Goal: Task Accomplishment & Management: Manage account settings

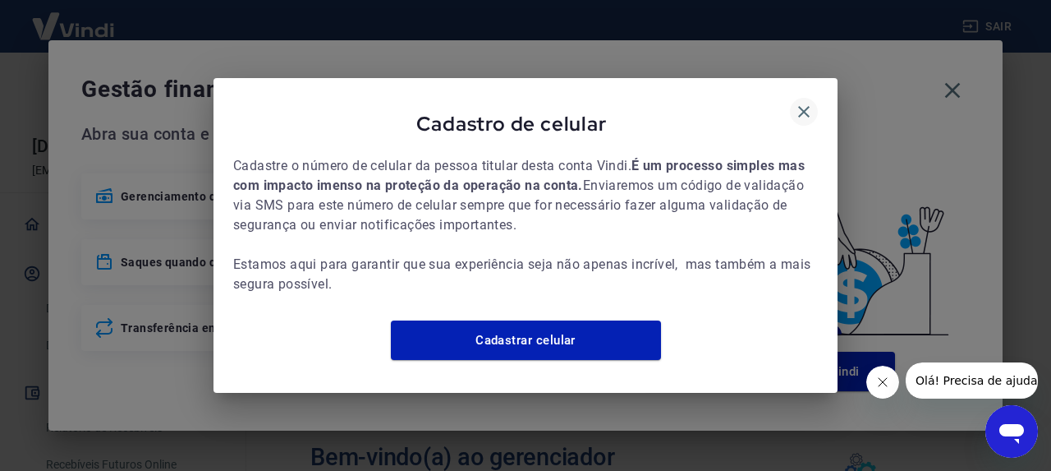
click at [807, 106] on icon "button" at bounding box center [803, 111] width 11 height 11
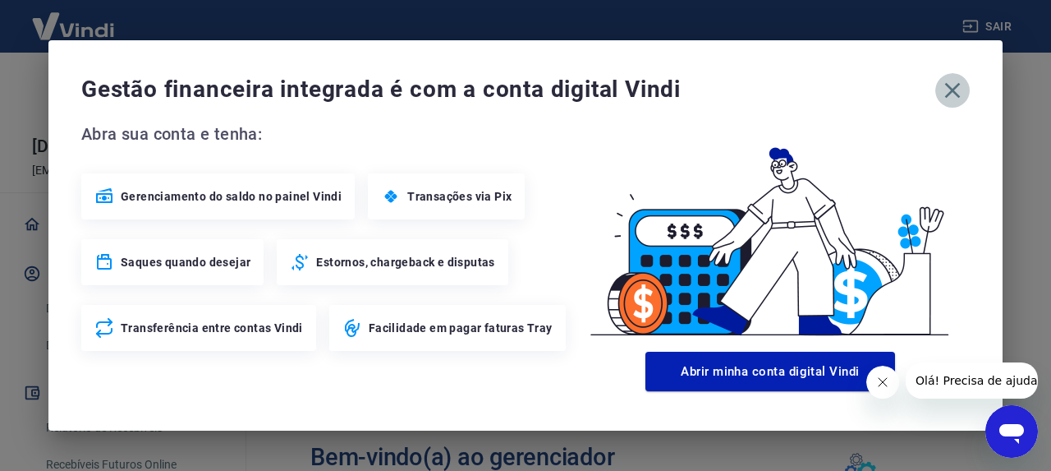
click at [952, 90] on icon "button" at bounding box center [953, 91] width 16 height 16
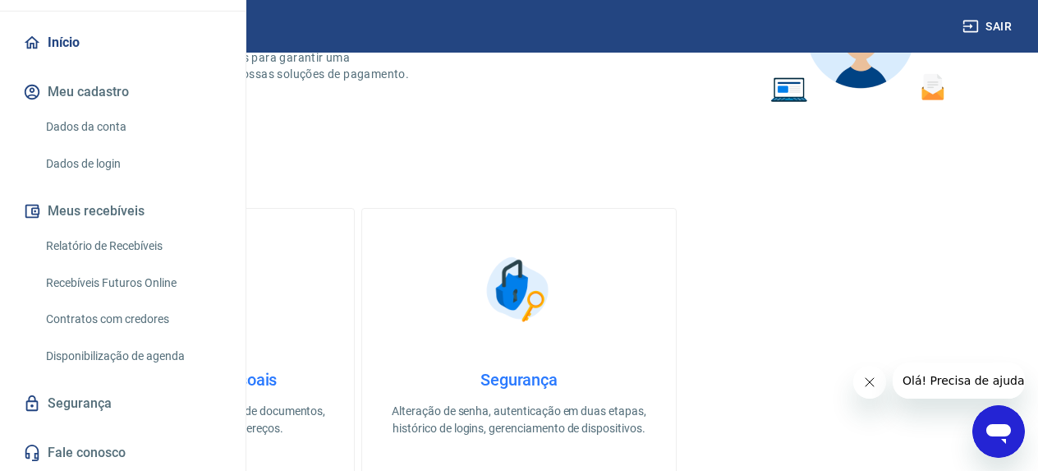
scroll to position [182, 0]
click at [103, 129] on link "Dados da conta" at bounding box center [132, 127] width 186 height 34
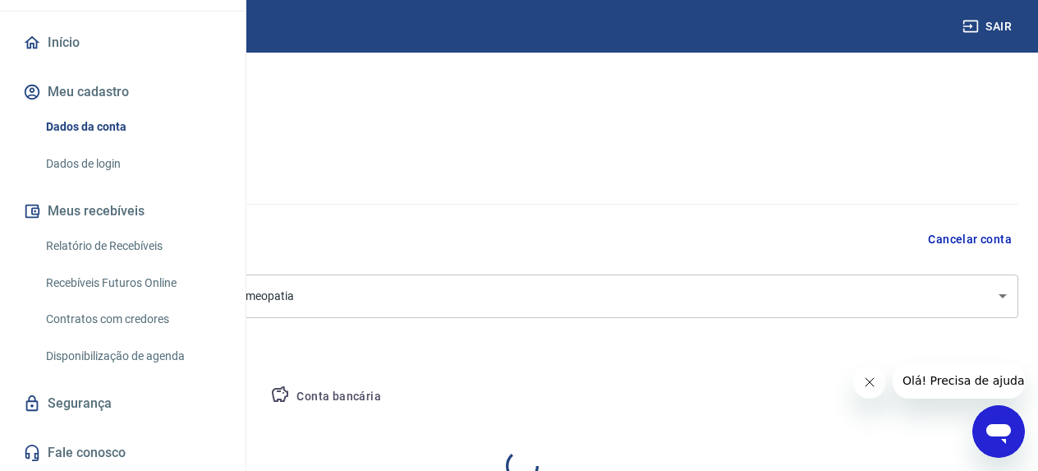
select select "SP"
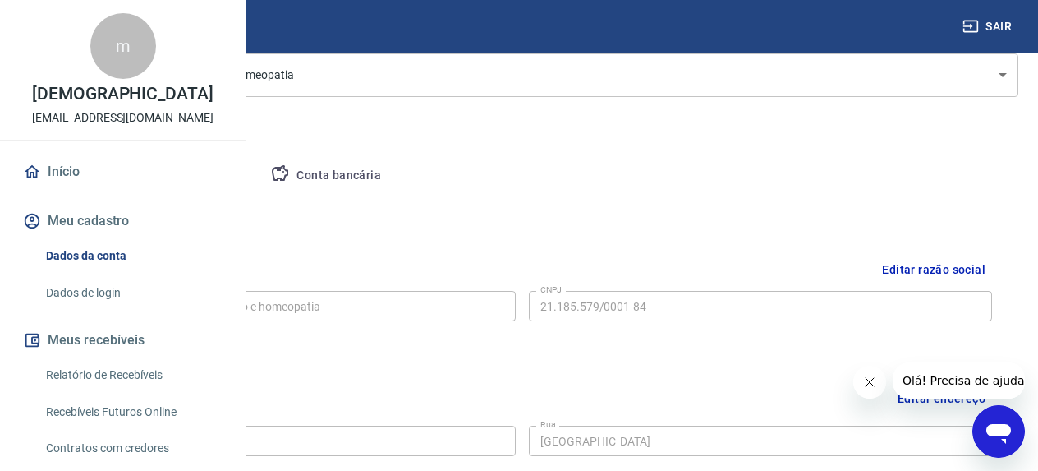
scroll to position [57, 0]
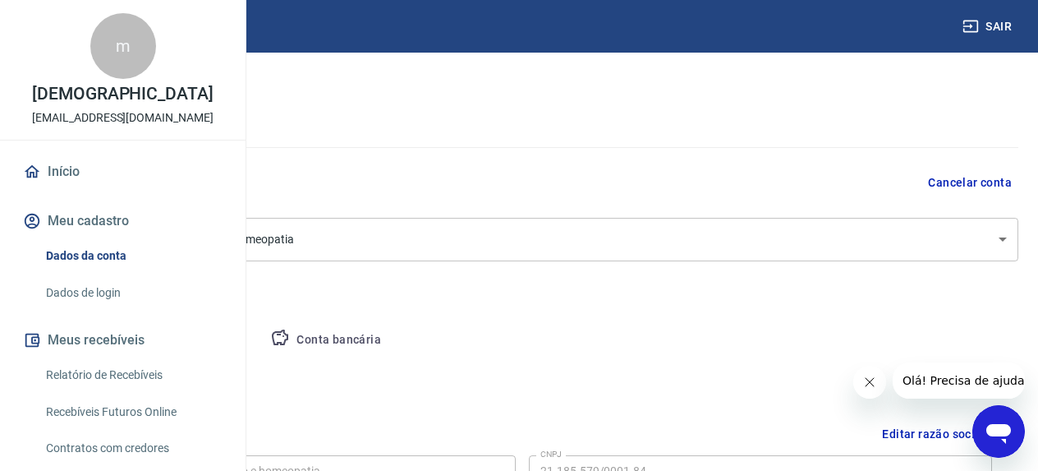
click at [258, 340] on button "Pessoa titular" at bounding box center [192, 339] width 131 height 39
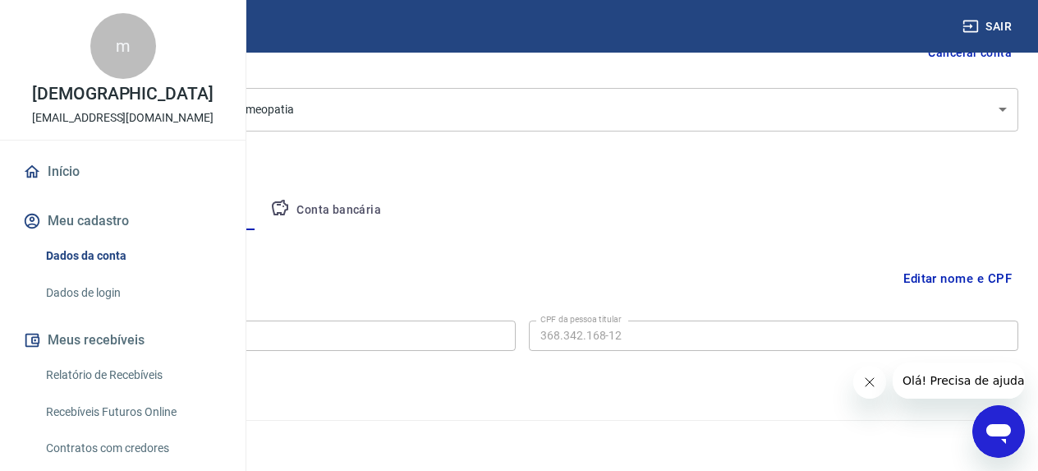
click at [394, 205] on button "Conta bancária" at bounding box center [325, 210] width 137 height 39
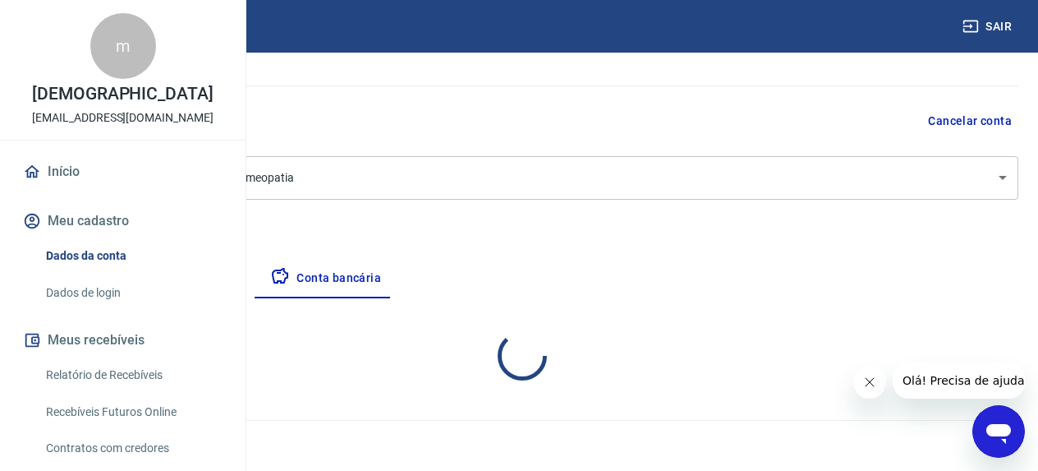
select select "1"
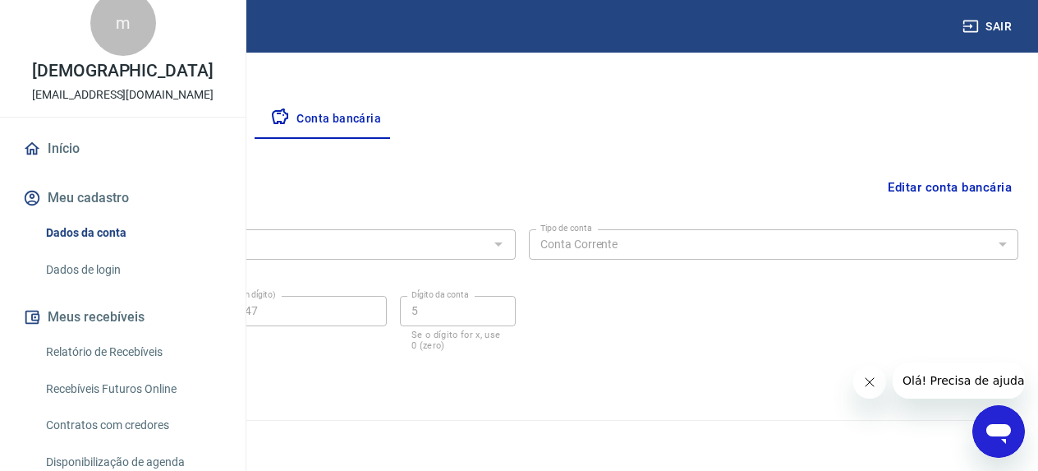
scroll to position [0, 0]
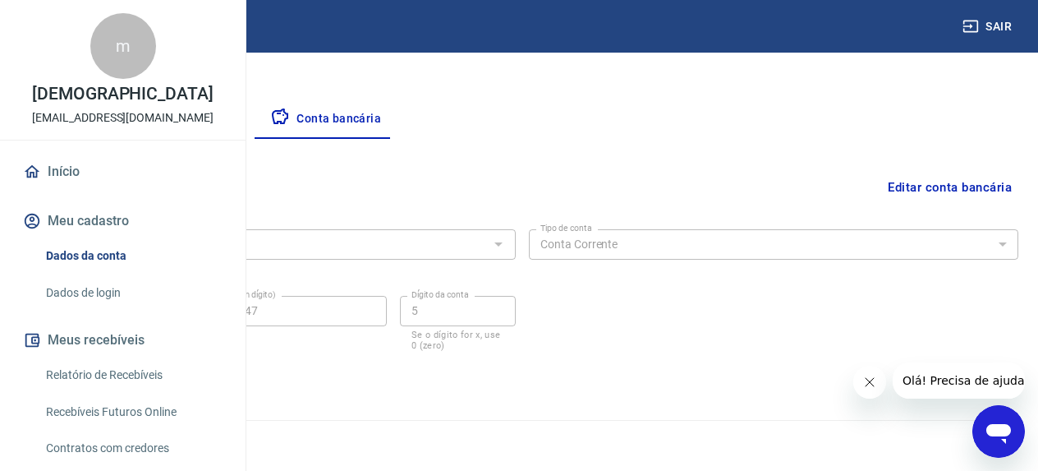
click at [53, 190] on link "Início" at bounding box center [123, 172] width 206 height 36
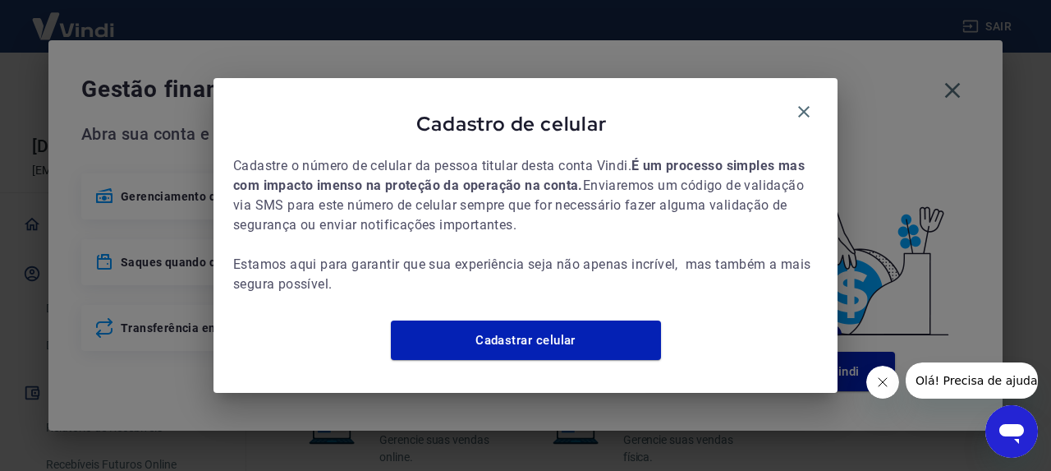
scroll to position [1081, 0]
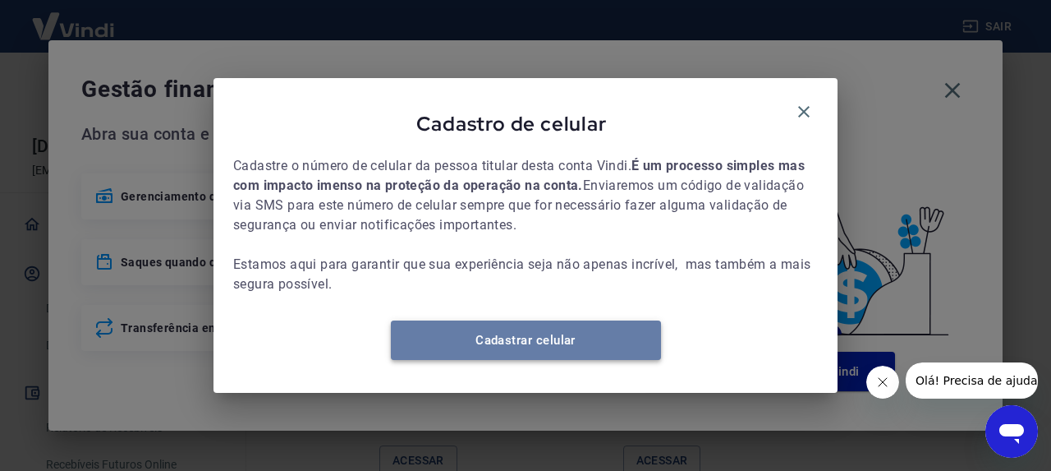
click at [524, 349] on link "Cadastrar celular" at bounding box center [526, 339] width 270 height 39
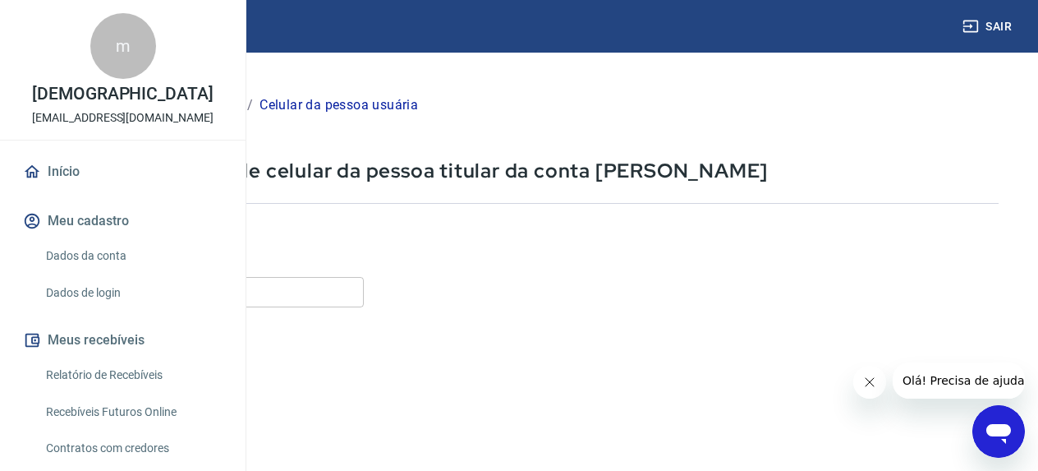
click at [364, 297] on input "Celular" at bounding box center [205, 292] width 318 height 30
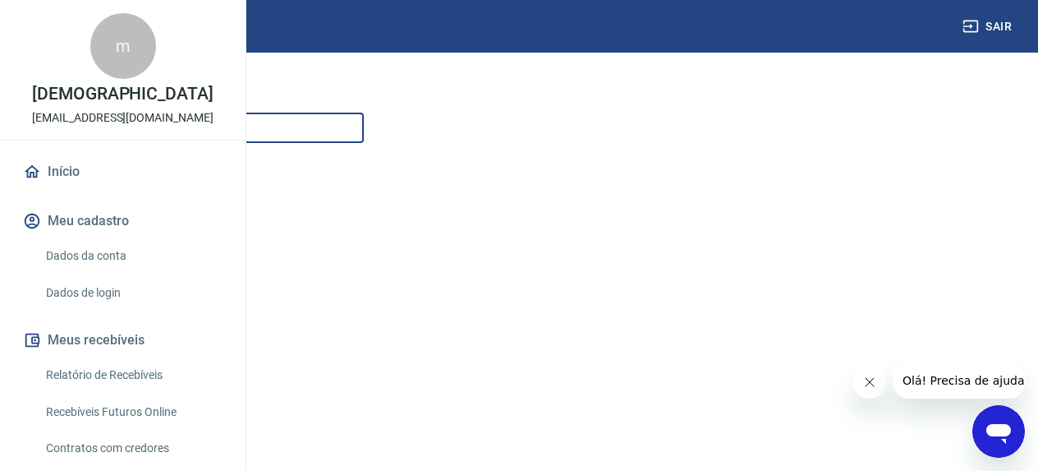
scroll to position [307, 0]
type input "(14) 99889-0566"
click at [137, 379] on div "Continuar" at bounding box center [91, 362] width 91 height 35
click at [137, 373] on button "Continuar" at bounding box center [91, 362] width 91 height 34
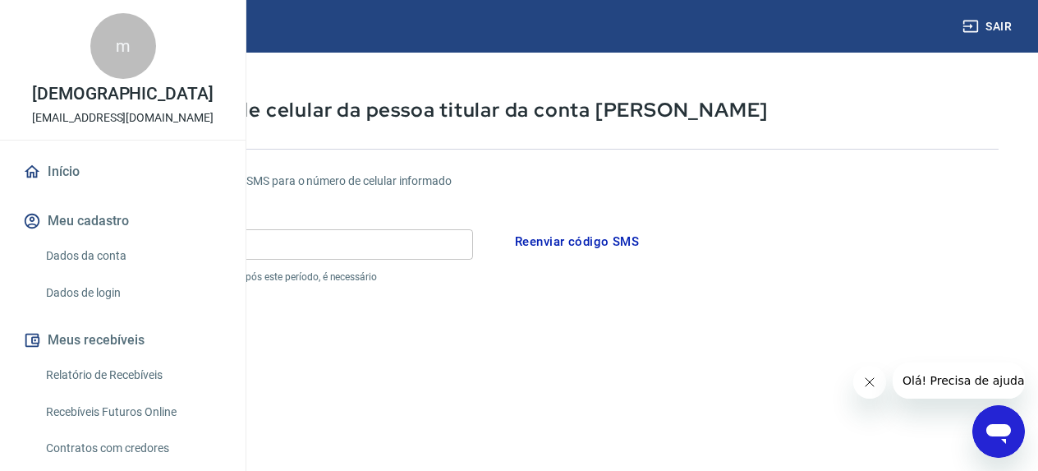
click at [359, 237] on input "Código" at bounding box center [259, 244] width 427 height 30
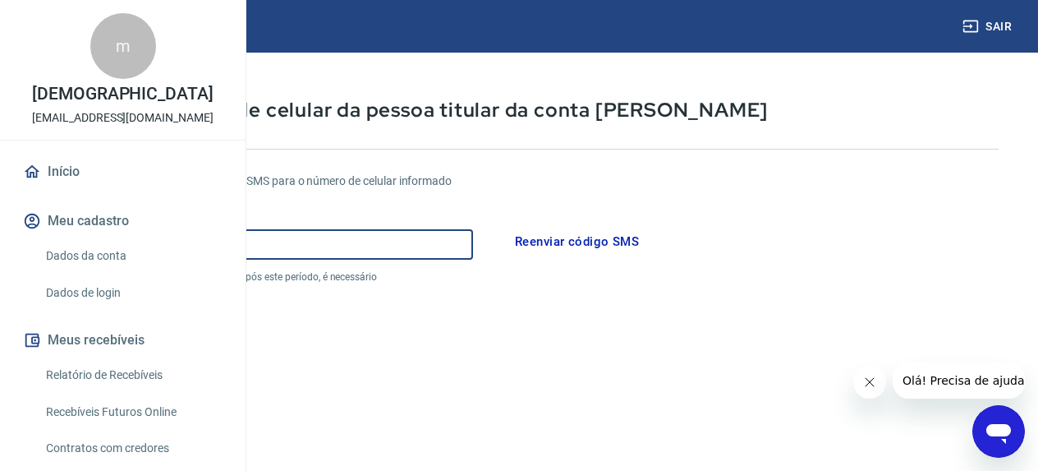
scroll to position [307, 0]
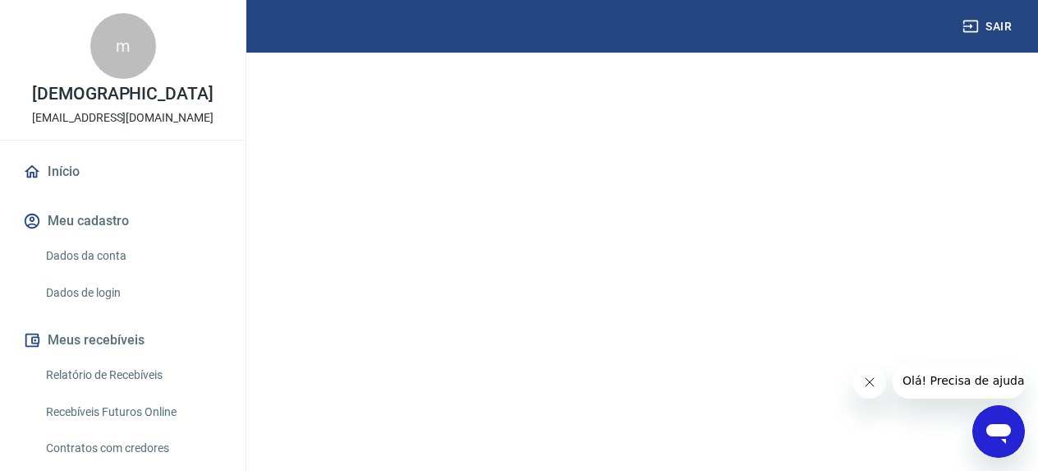
type input "257498"
click at [137, 423] on button "Continuar" at bounding box center [91, 424] width 91 height 34
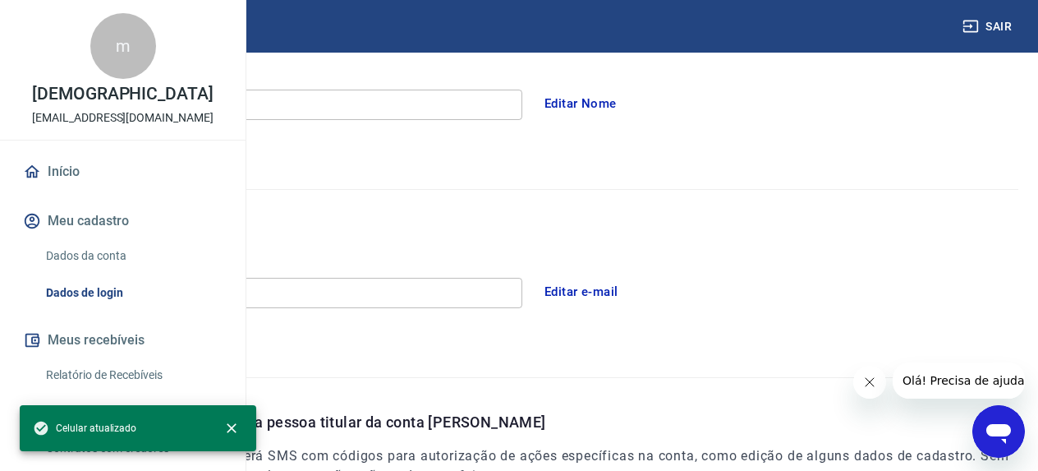
scroll to position [519, 0]
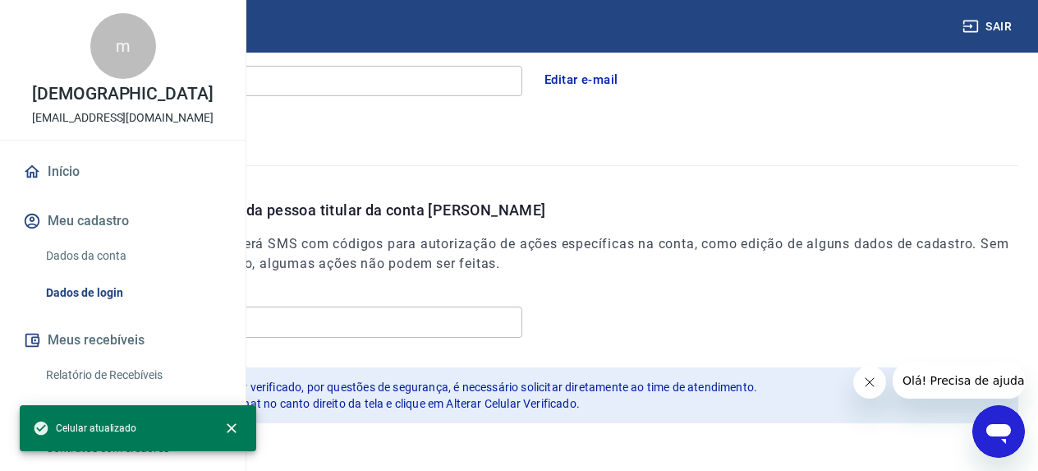
click at [127, 273] on link "Dados da conta" at bounding box center [132, 256] width 186 height 34
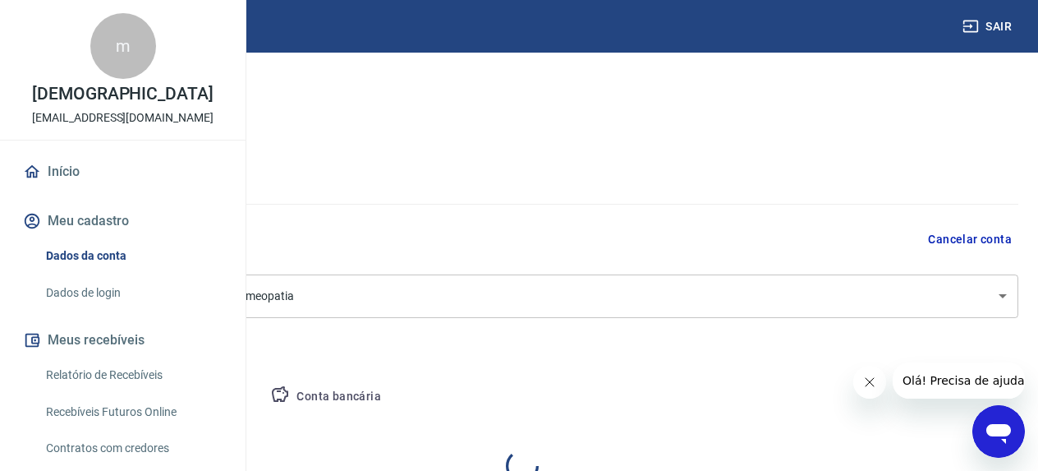
select select "SP"
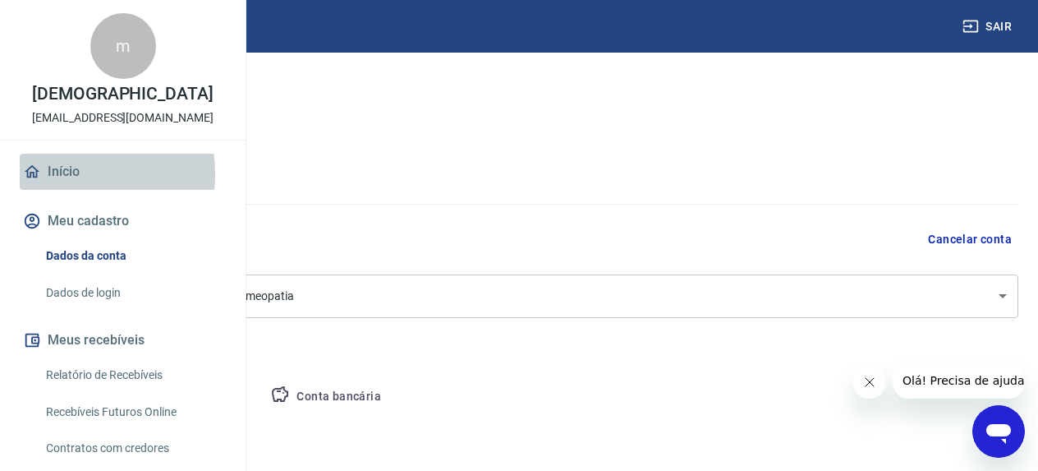
click at [64, 190] on link "Início" at bounding box center [123, 172] width 206 height 36
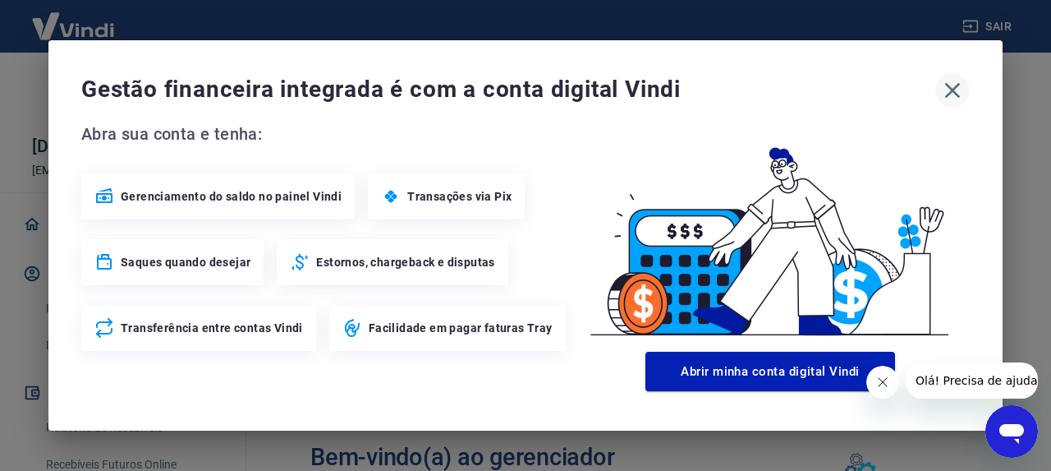
click at [954, 91] on icon "button" at bounding box center [953, 91] width 16 height 16
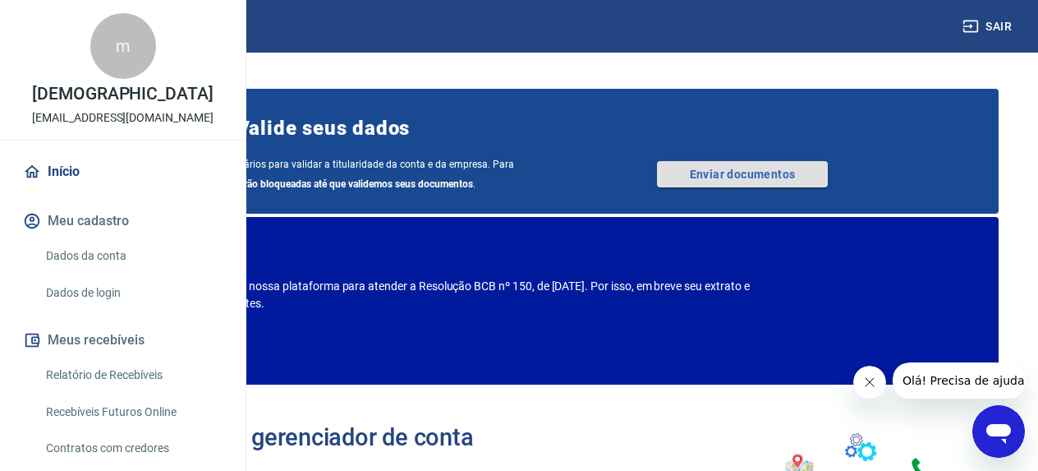
click at [751, 186] on link "Enviar documentos" at bounding box center [742, 174] width 171 height 26
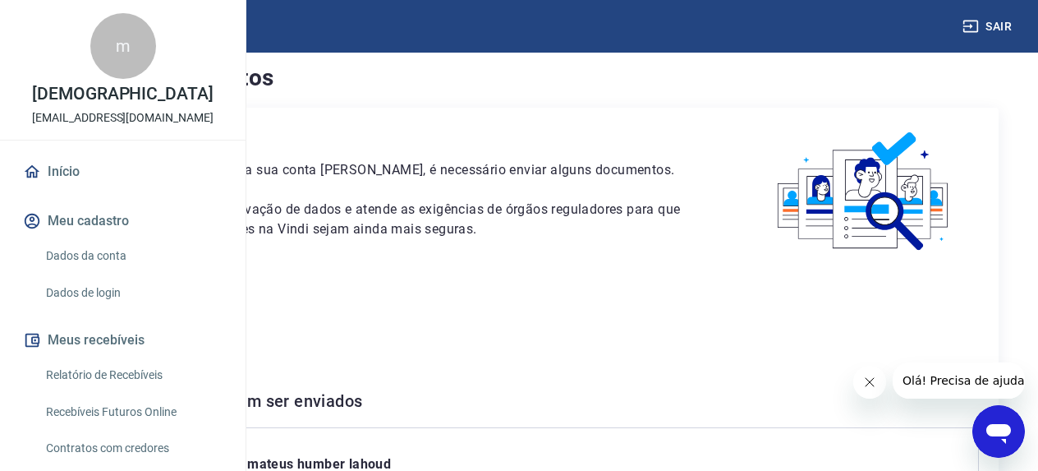
scroll to position [339, 0]
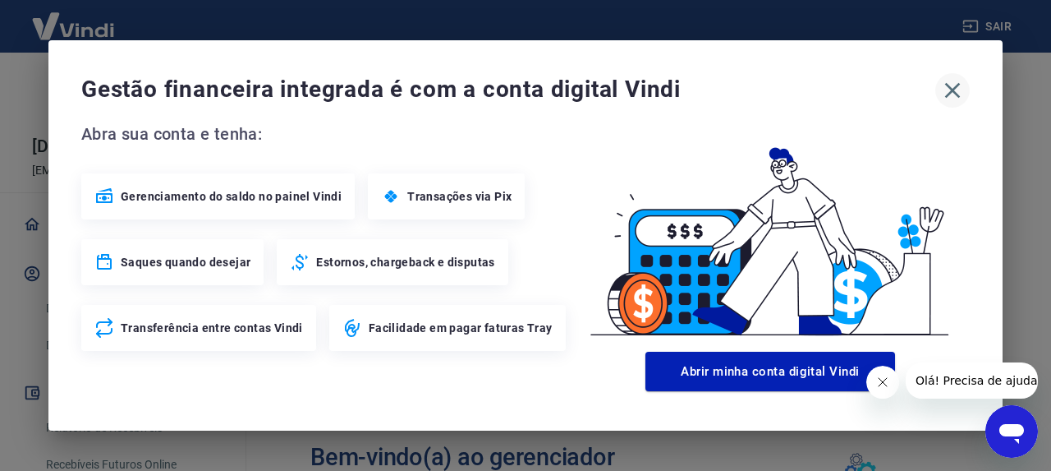
click at [950, 85] on icon "button" at bounding box center [953, 90] width 26 height 26
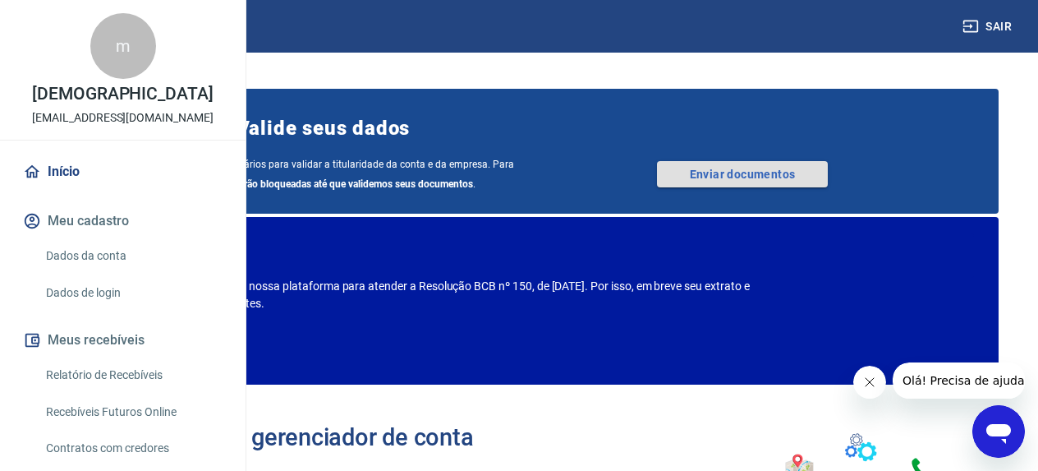
click at [816, 180] on link "Enviar documentos" at bounding box center [742, 174] width 171 height 26
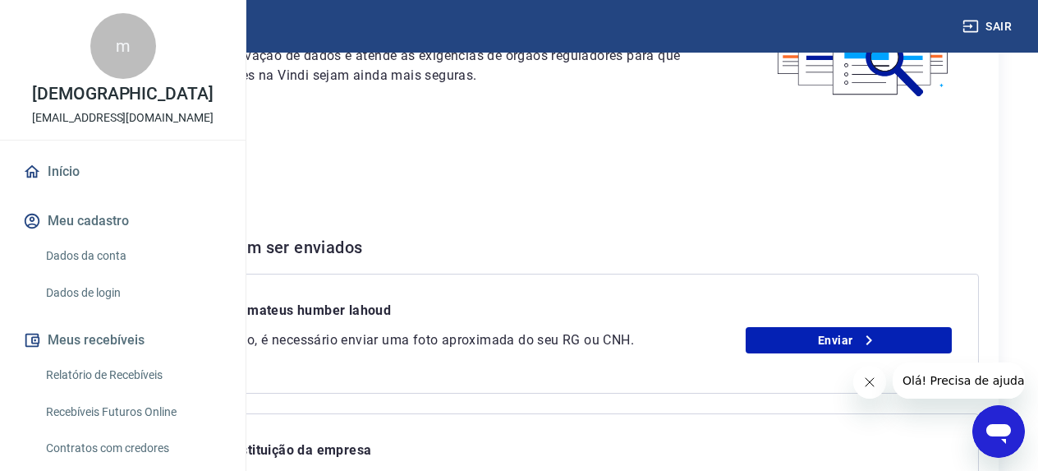
scroll to position [246, 0]
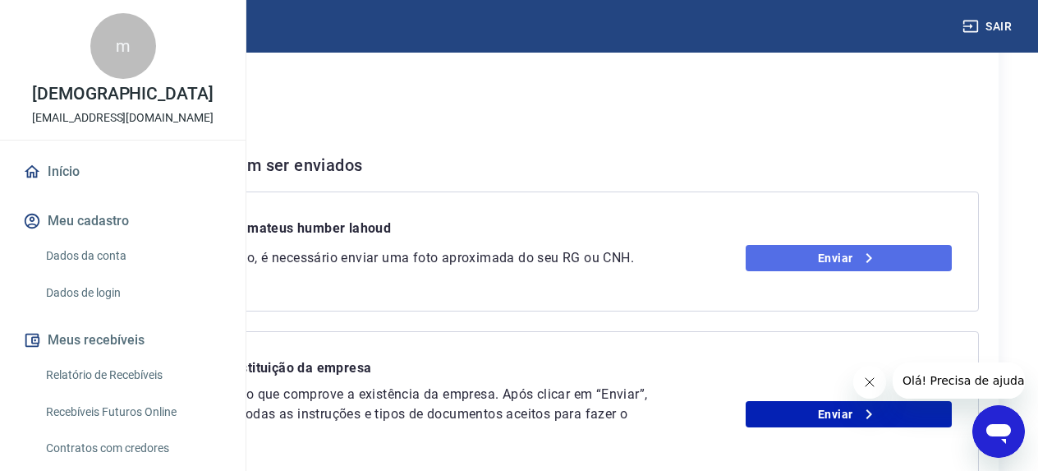
click at [839, 271] on link "Enviar" at bounding box center [849, 258] width 207 height 26
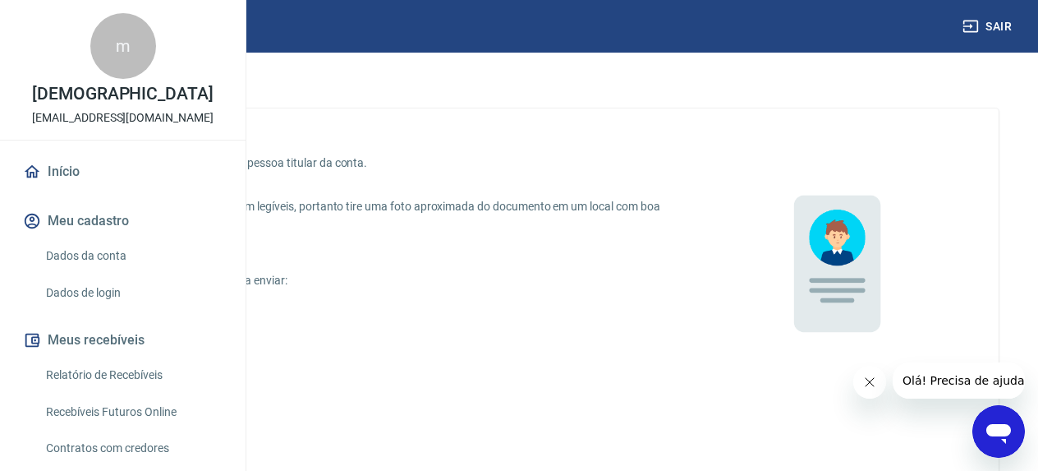
click at [161, 393] on p "CNH digital" at bounding box center [132, 388] width 57 height 17
click at [104, 393] on input "CNH digital" at bounding box center [87, 388] width 34 height 34
radio input "true"
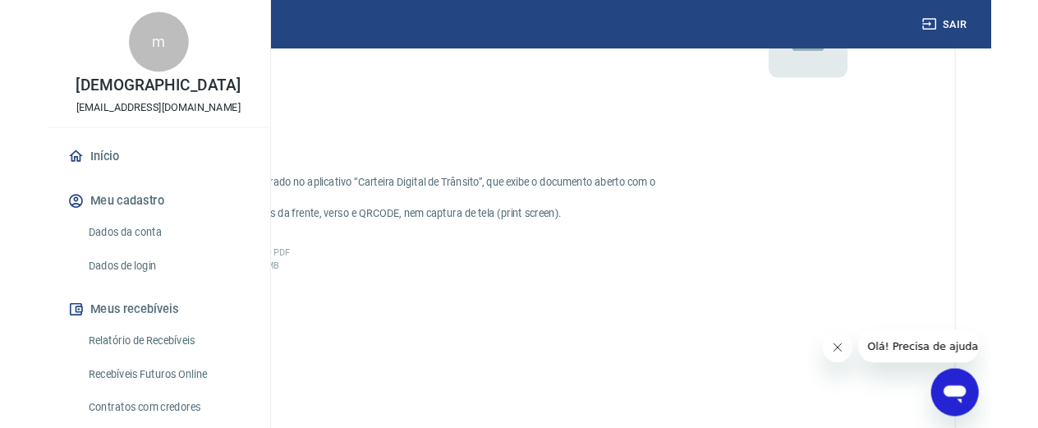
scroll to position [329, 0]
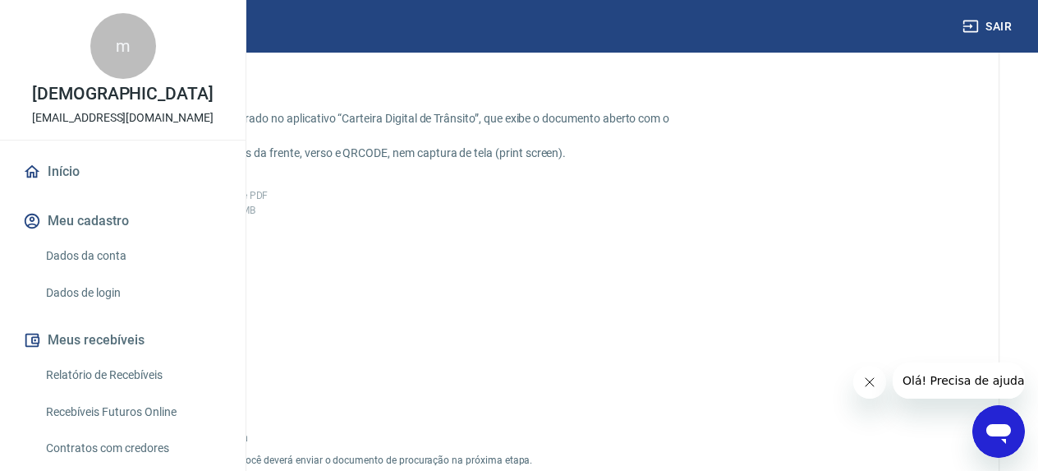
click at [183, 328] on span "Adicionar CNH Digital" at bounding box center [140, 326] width 85 height 37
click at [0, 0] on input "Adicionar CNH Digital" at bounding box center [0, 0] width 0 height 0
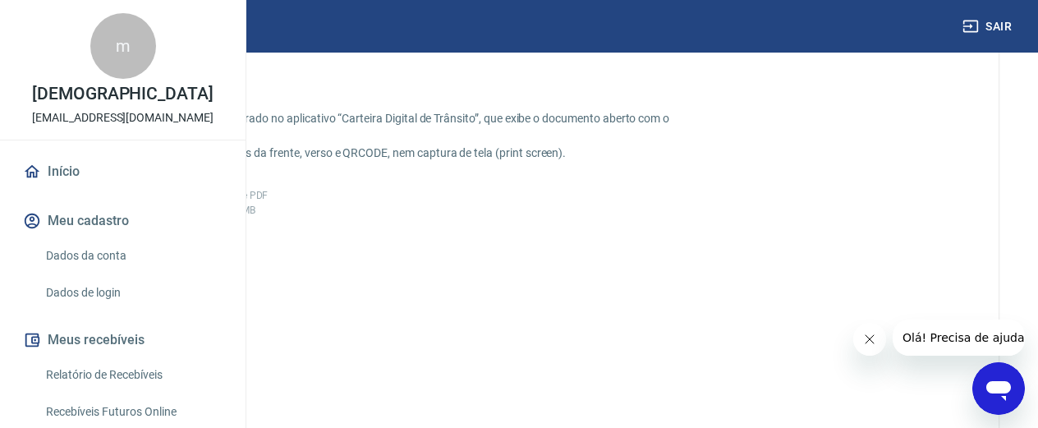
click at [183, 325] on span "Adicionar CNH Digital" at bounding box center [140, 326] width 85 height 37
click at [0, 0] on input "Adicionar CNH Digital" at bounding box center [0, 0] width 0 height 0
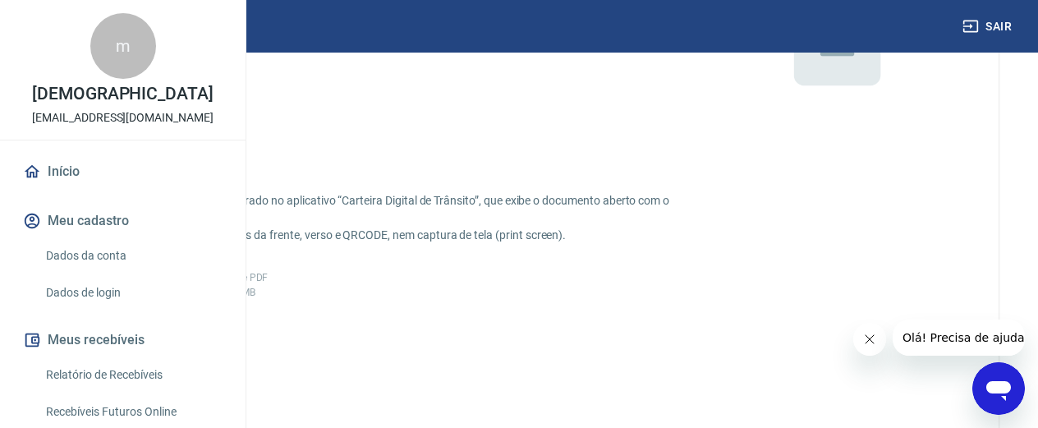
scroll to position [657, 0]
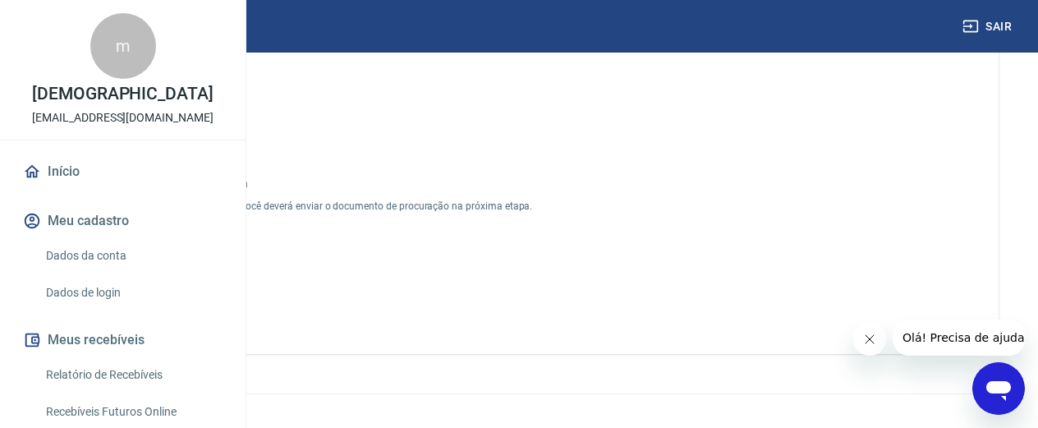
click at [202, 315] on button "Enviar" at bounding box center [140, 299] width 123 height 30
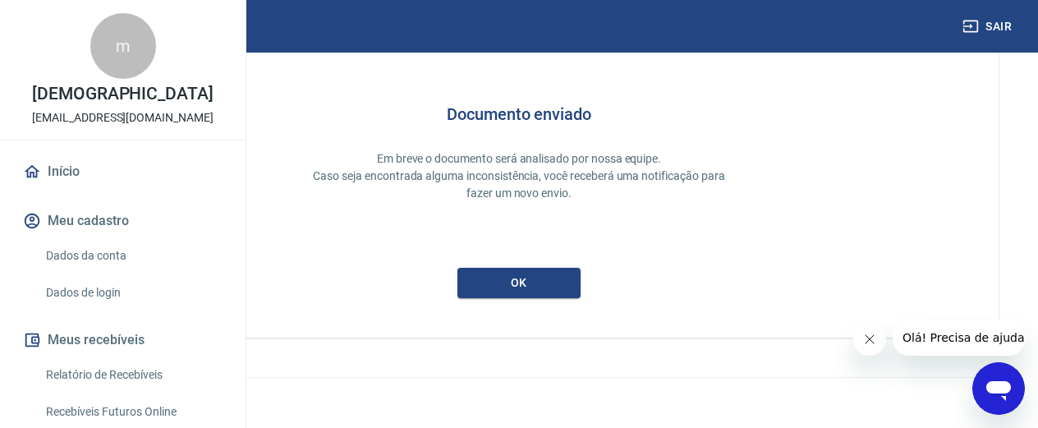
scroll to position [97, 0]
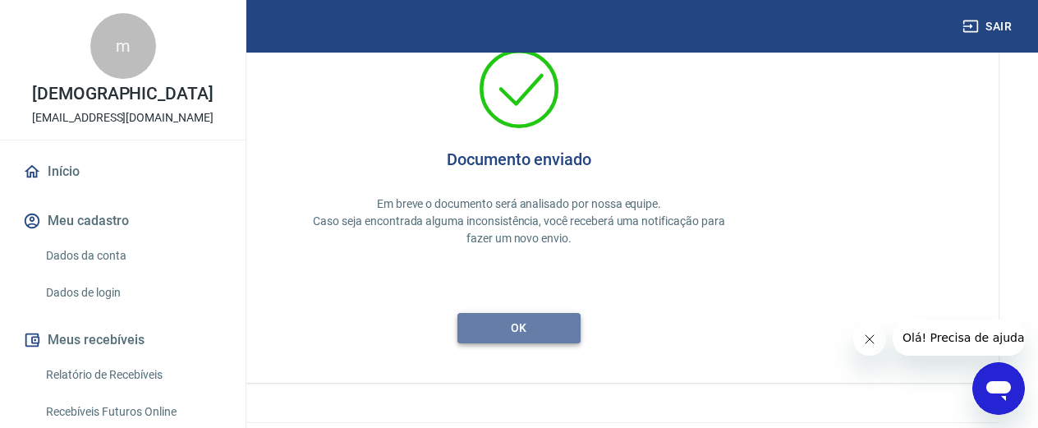
click at [581, 321] on button "ok" at bounding box center [518, 328] width 123 height 30
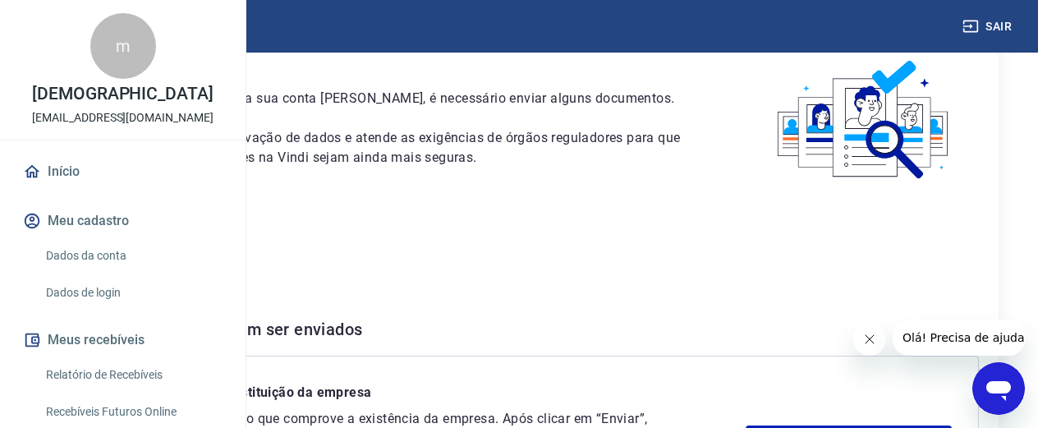
scroll to position [329, 0]
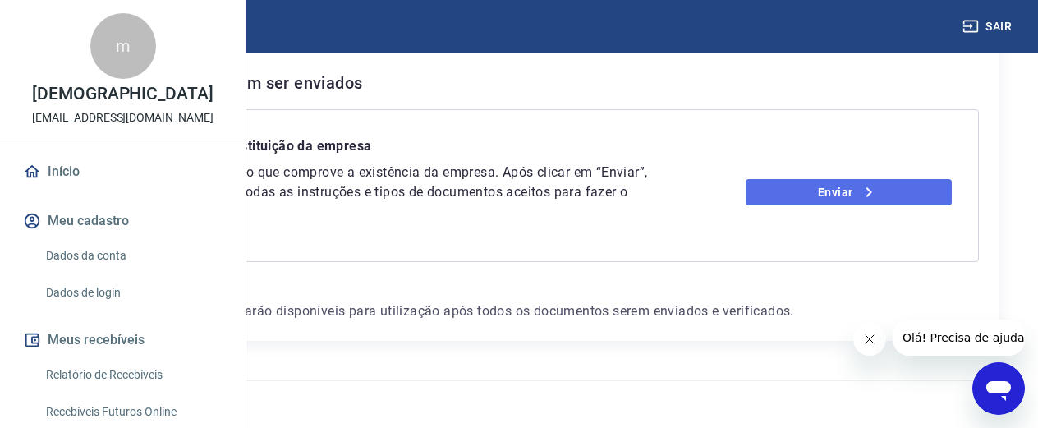
click at [866, 205] on link "Enviar" at bounding box center [849, 192] width 207 height 26
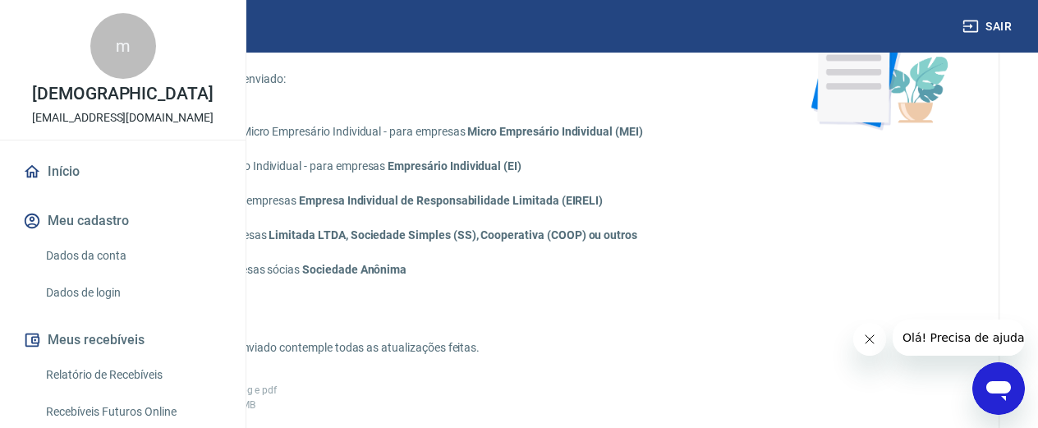
scroll to position [82, 0]
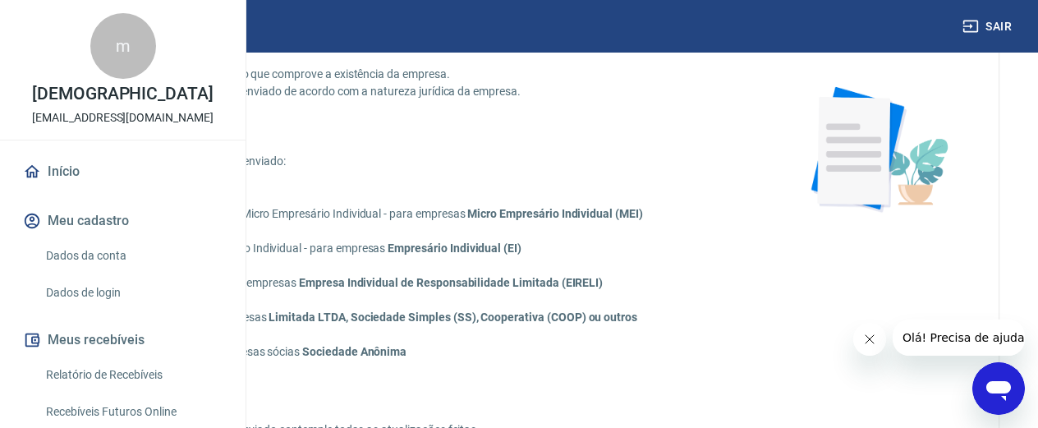
click at [104, 333] on input "Contrato Social - para empresas Limitada LTDA, Sociedade Simples (SS), Cooperat…" at bounding box center [87, 317] width 34 height 34
radio input "true"
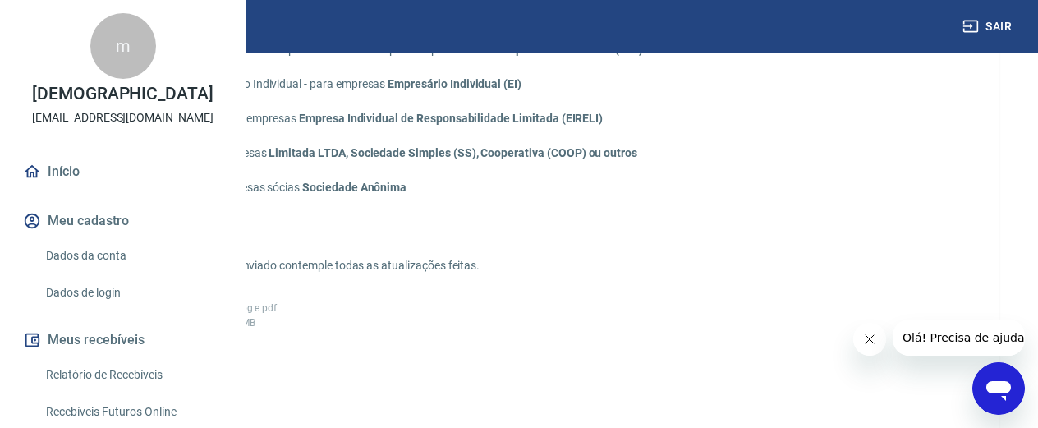
scroll to position [329, 0]
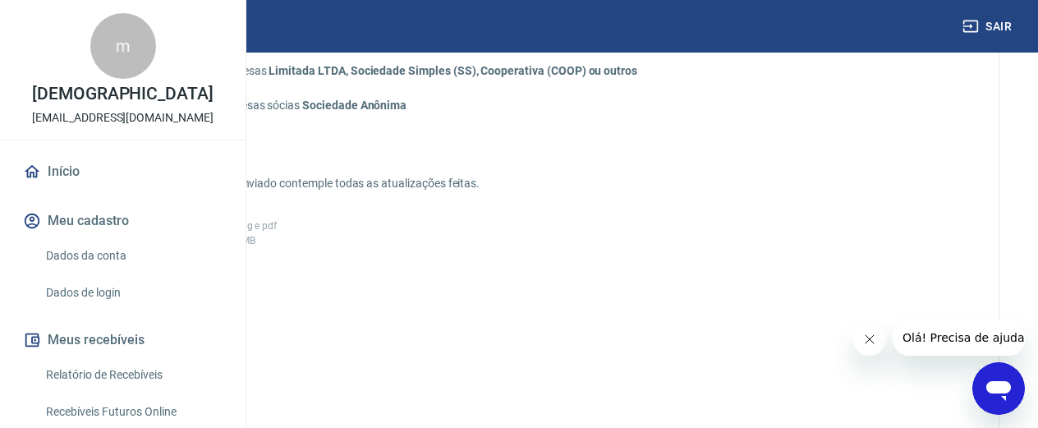
click at [202, 352] on label "Adicionar documento" at bounding box center [140, 355] width 123 height 123
click at [0, 0] on input "Adicionar documento" at bounding box center [0, 0] width 0 height 0
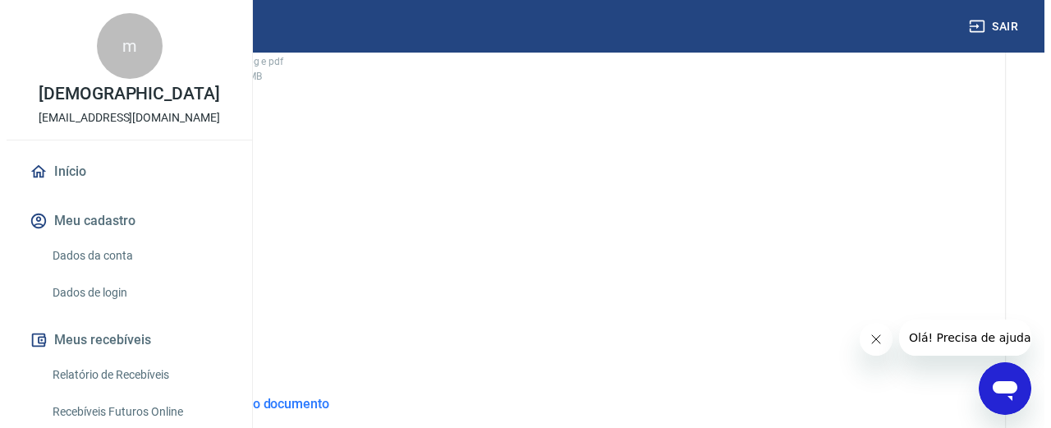
scroll to position [657, 0]
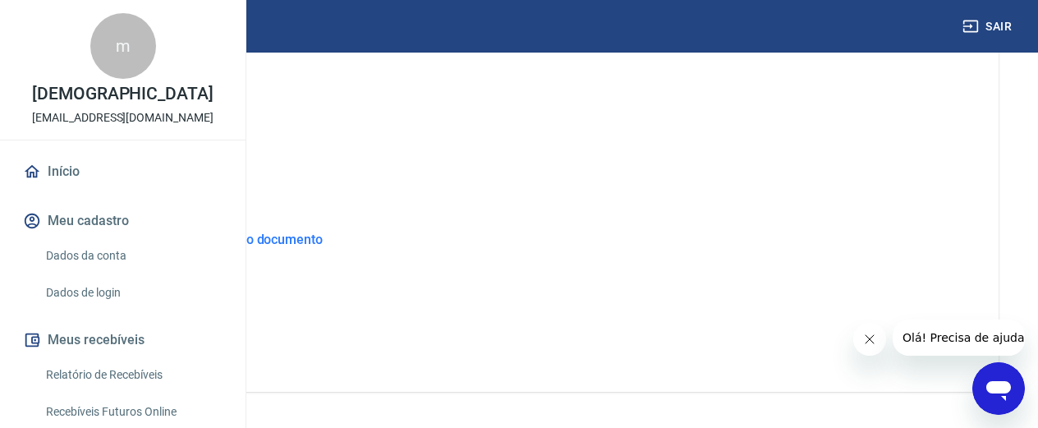
click at [202, 348] on button "ENVIAR" at bounding box center [140, 337] width 123 height 30
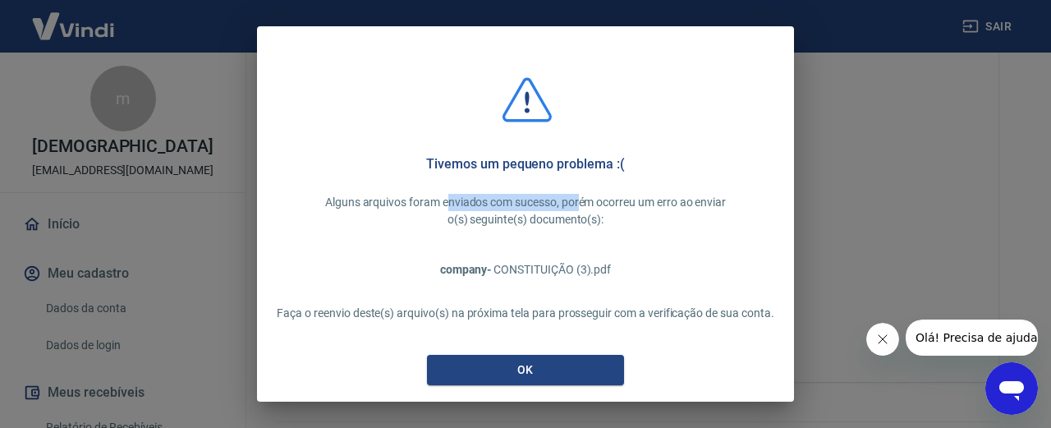
drag, startPoint x: 464, startPoint y: 205, endPoint x: 577, endPoint y: 205, distance: 112.5
click at [577, 205] on p "Alguns arquivos foram enviados com sucesso, porém ocorreu um erro ao enviar" at bounding box center [525, 202] width 497 height 17
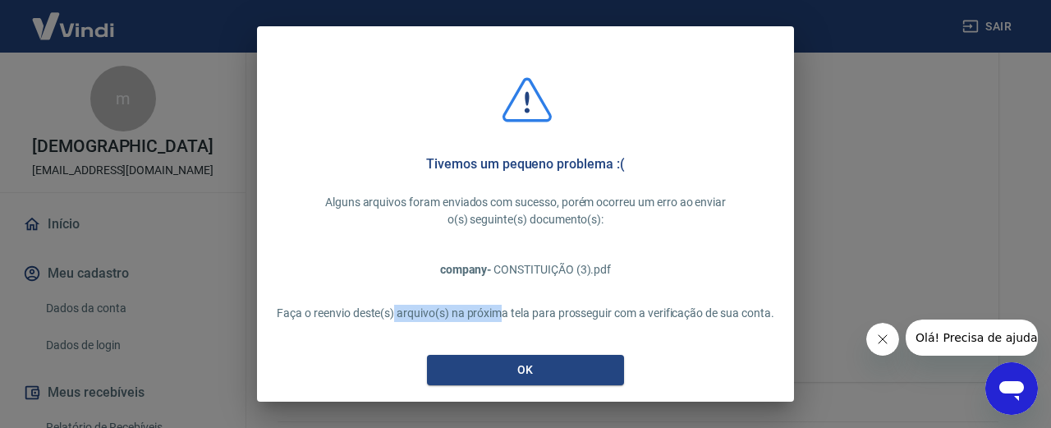
drag, startPoint x: 388, startPoint y: 313, endPoint x: 527, endPoint y: 312, distance: 139.6
click at [505, 313] on p "Faça o reenvio deste(s) arquivo(s) na próxima tela para prosseguir com a verifi…" at bounding box center [525, 313] width 497 height 17
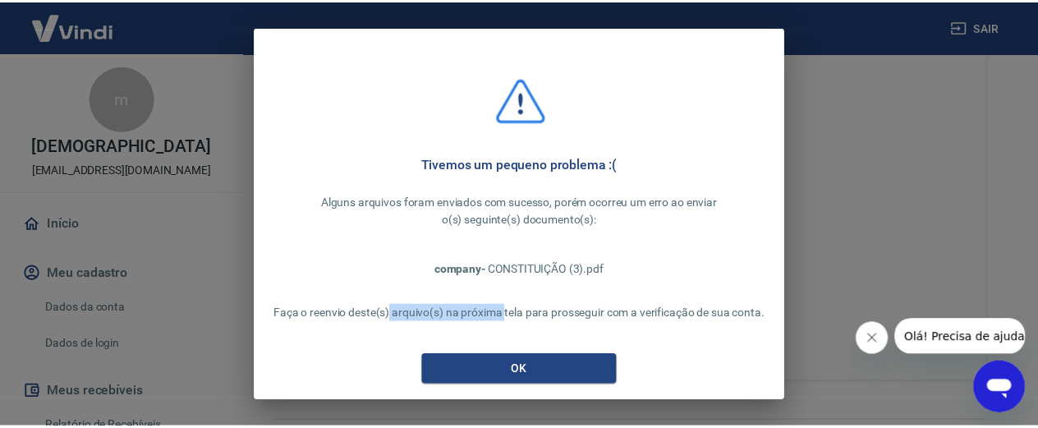
scroll to position [23, 0]
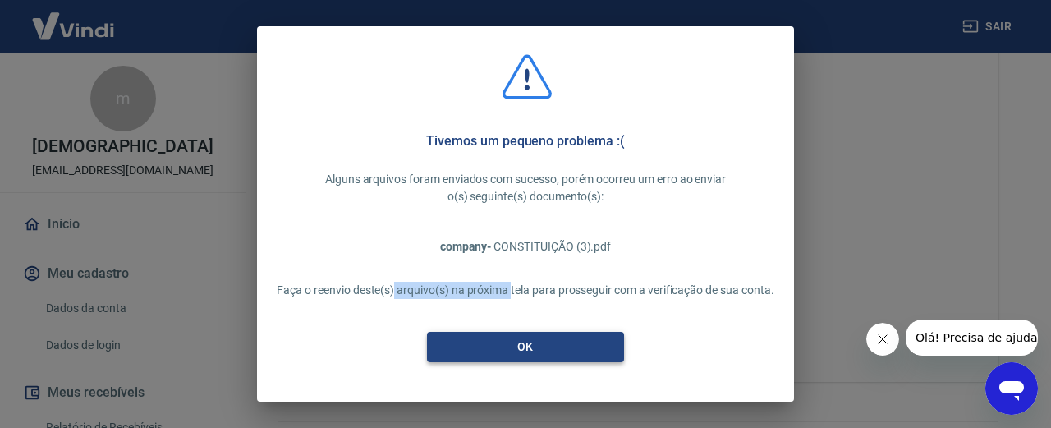
click at [593, 342] on button "OK" at bounding box center [525, 347] width 197 height 30
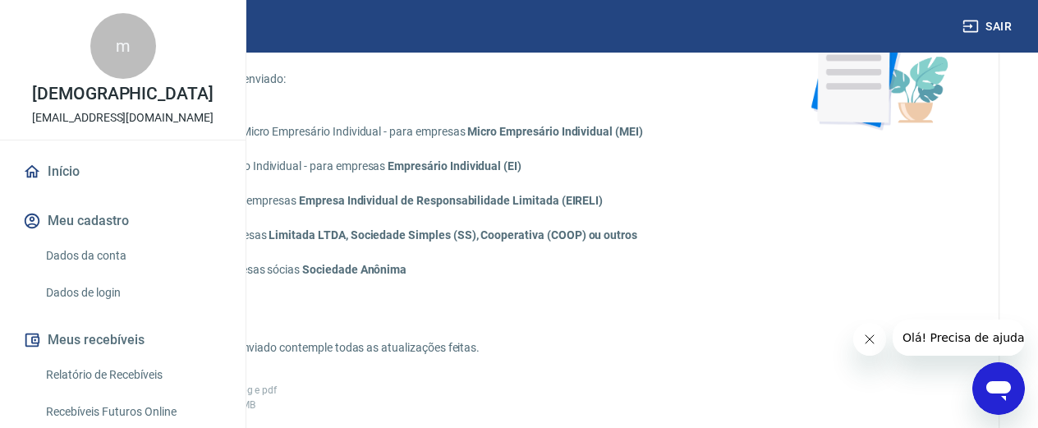
scroll to position [493, 0]
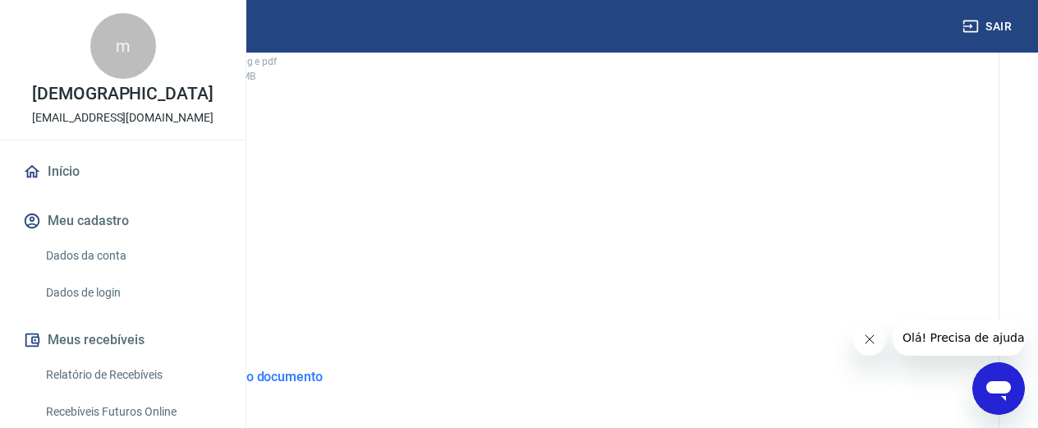
click at [195, 221] on span "Adicionar documento" at bounding box center [140, 212] width 110 height 37
click at [0, 0] on input "Adicionar documento" at bounding box center [0, 0] width 0 height 0
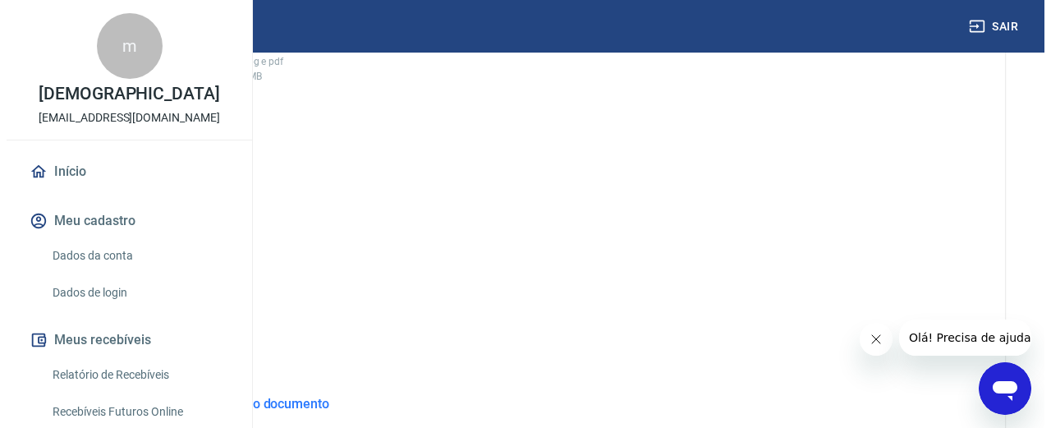
scroll to position [657, 0]
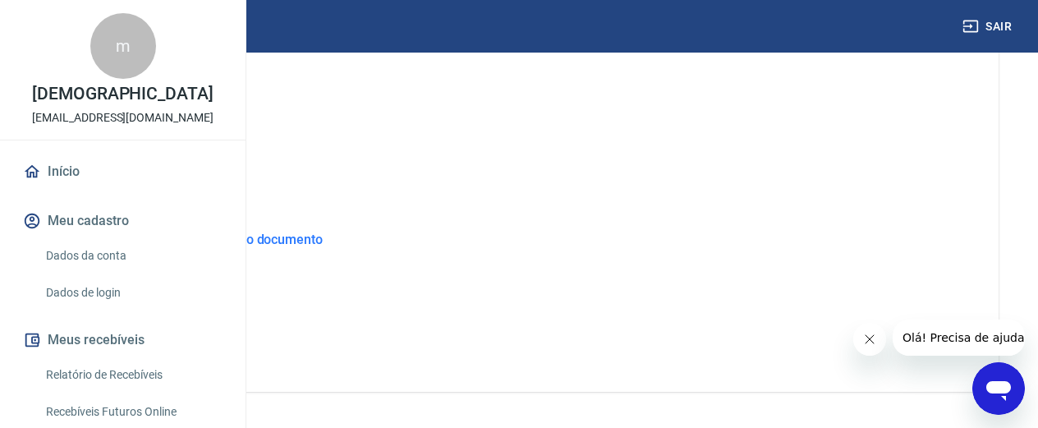
click at [202, 352] on button "ENVIAR" at bounding box center [140, 337] width 123 height 30
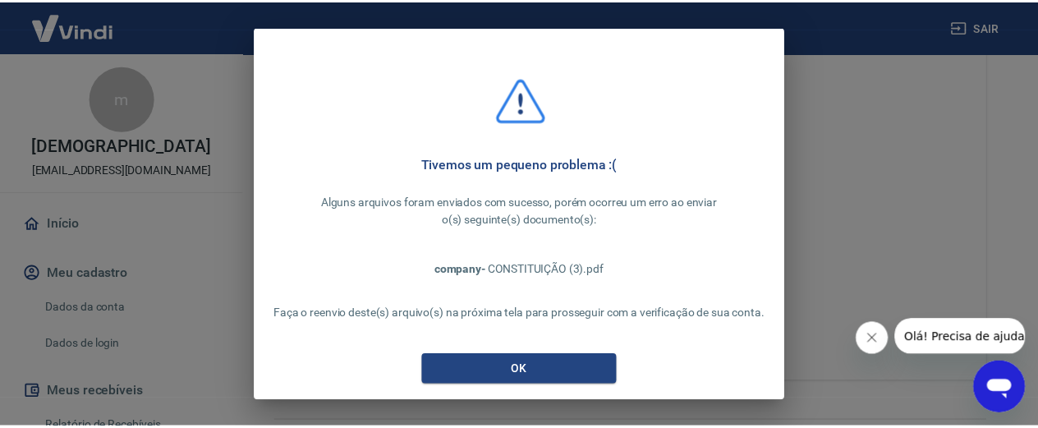
scroll to position [23, 0]
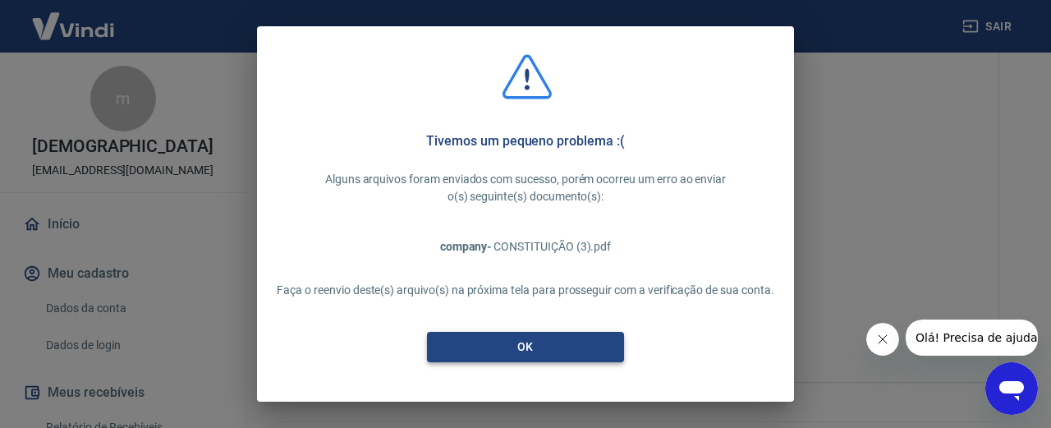
click at [554, 336] on button "OK" at bounding box center [525, 347] width 197 height 30
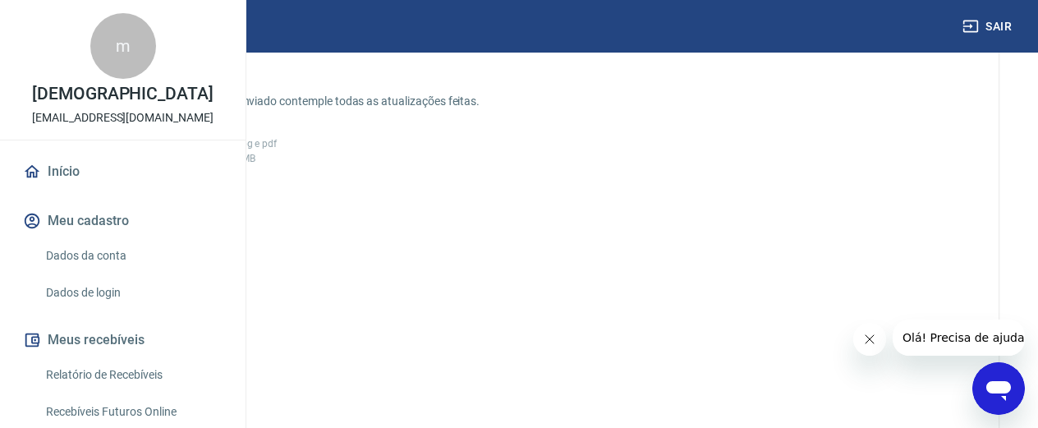
scroll to position [329, 0]
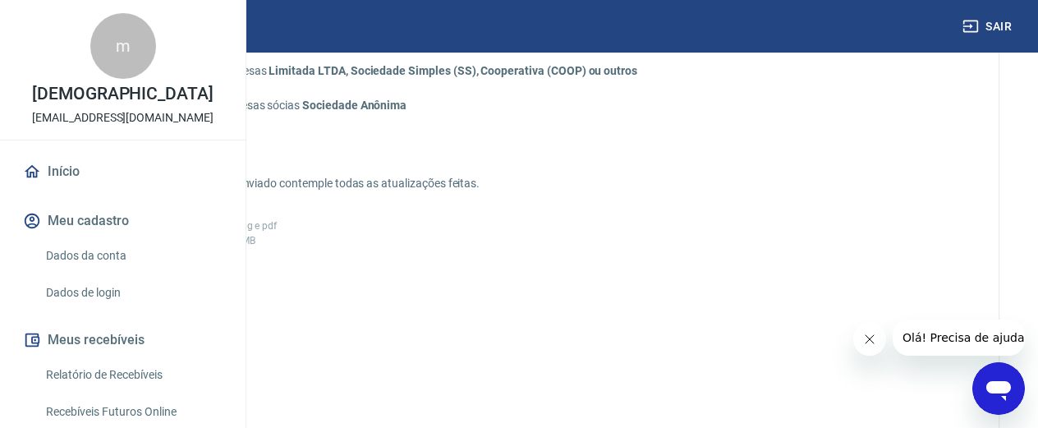
click at [283, 196] on div "Envie um dos documentos abaixo que comprove a existência da empresa. O tipo do …" at bounding box center [518, 236] width 959 height 913
click at [161, 358] on icon at bounding box center [140, 337] width 41 height 41
click at [0, 0] on input "Adicionar documento" at bounding box center [0, 0] width 0 height 0
click at [195, 381] on span "Adicionar documento" at bounding box center [140, 376] width 110 height 37
click at [0, 0] on input "Adicionar documento" at bounding box center [0, 0] width 0 height 0
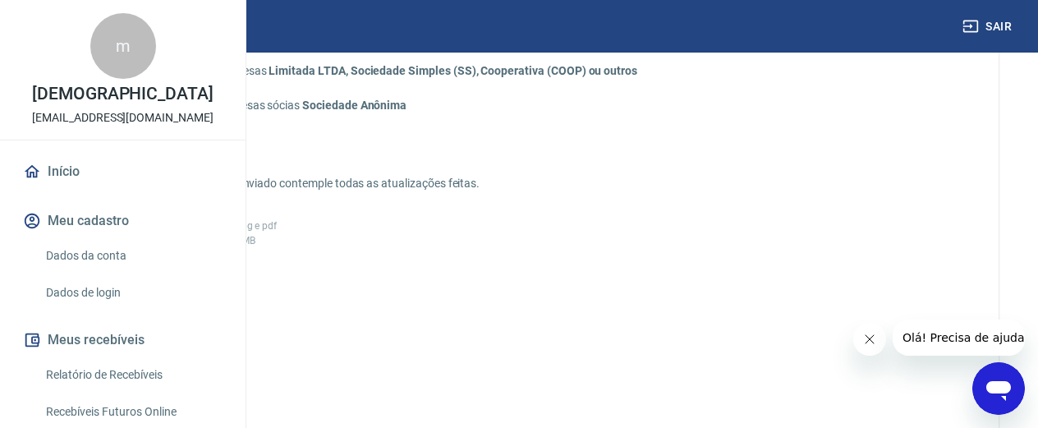
scroll to position [493, 0]
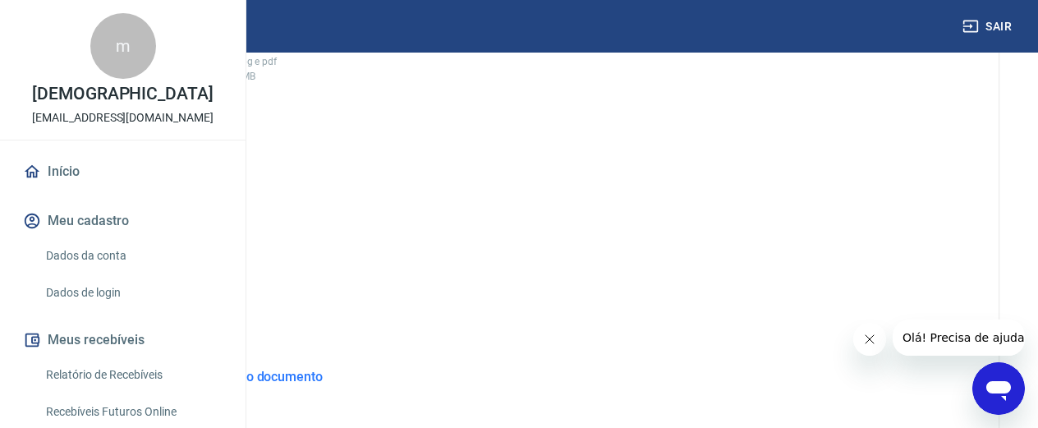
click at [195, 213] on span "Adicionar documento" at bounding box center [140, 212] width 110 height 37
click at [0, 0] on input "Adicionar documento" at bounding box center [0, 0] width 0 height 0
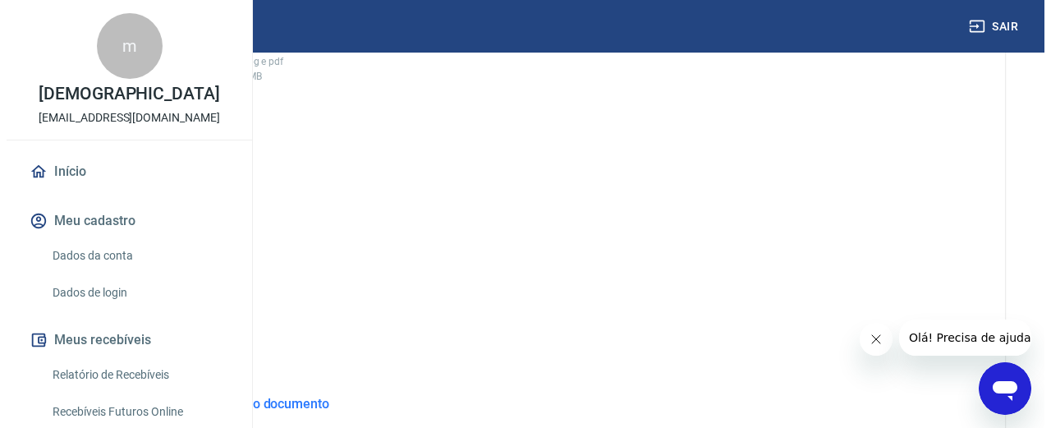
scroll to position [729, 0]
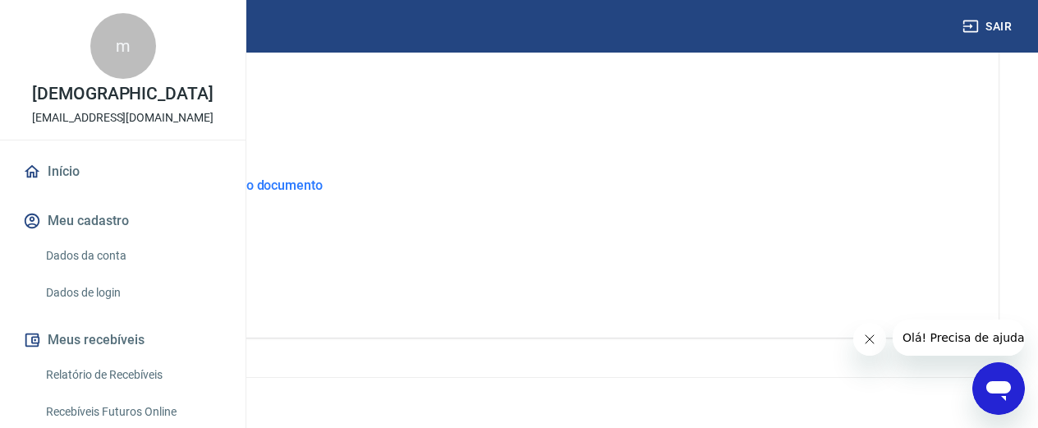
click at [202, 282] on button "ENVIAR" at bounding box center [140, 283] width 123 height 30
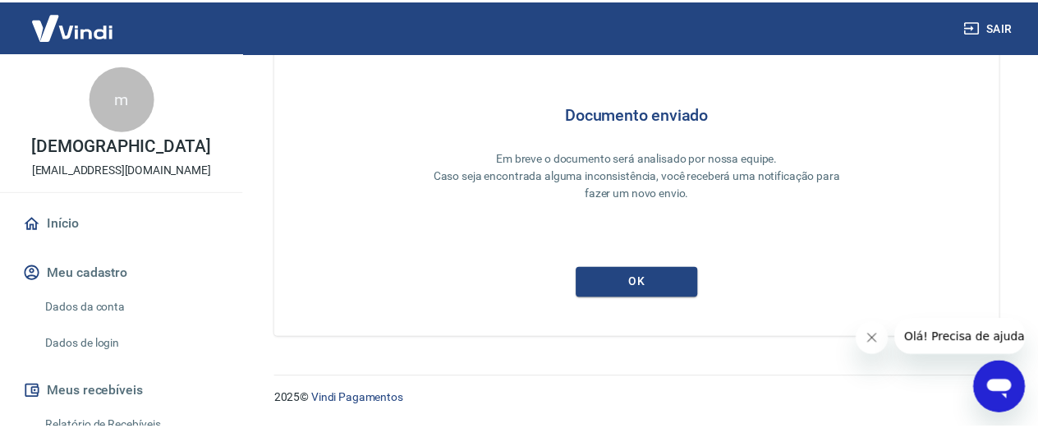
scroll to position [142, 0]
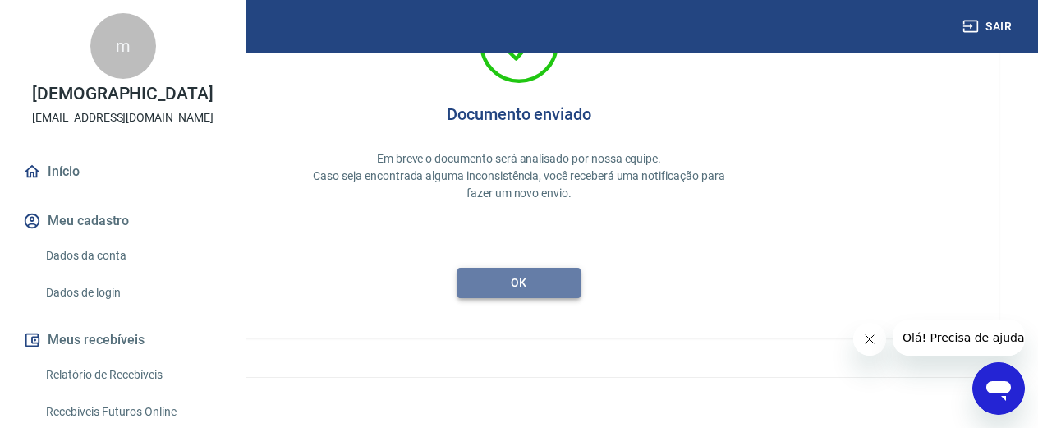
click at [581, 281] on button "ok" at bounding box center [518, 283] width 123 height 30
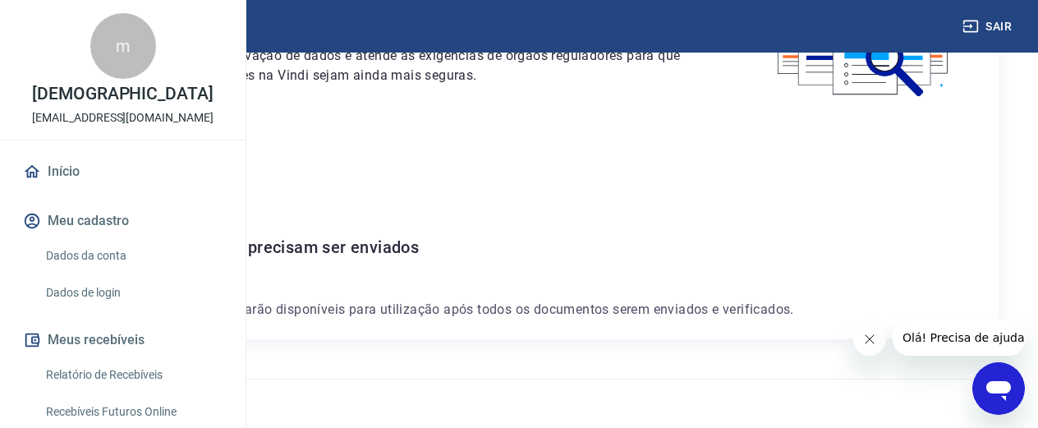
scroll to position [208, 0]
click at [993, 24] on button "Sair" at bounding box center [988, 26] width 59 height 30
